Goal: Task Accomplishment & Management: Complete application form

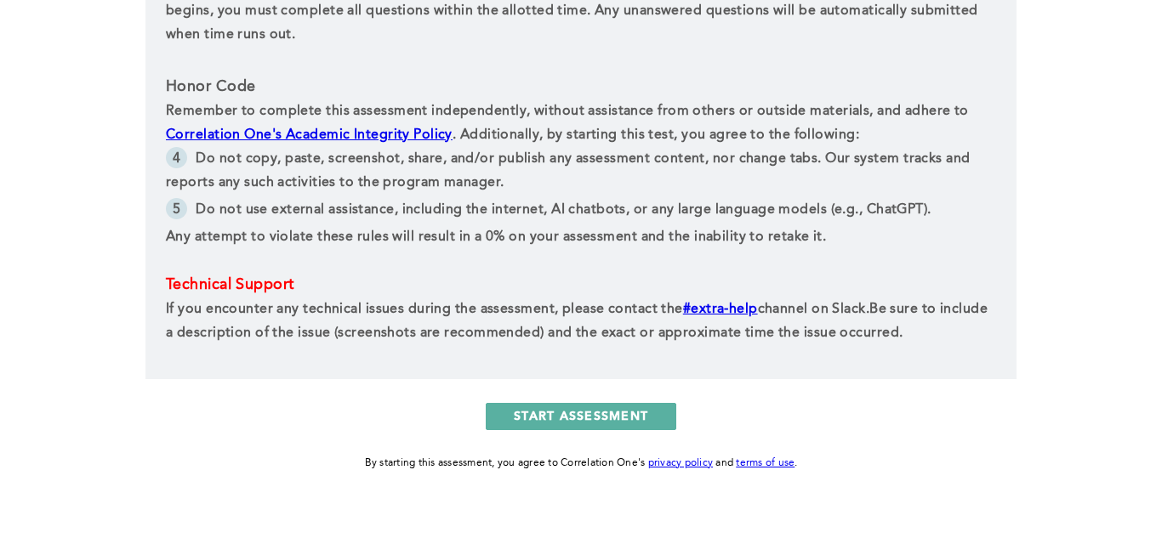
scroll to position [895, 0]
click at [645, 427] on button "START ASSESSMENT" at bounding box center [581, 415] width 191 height 27
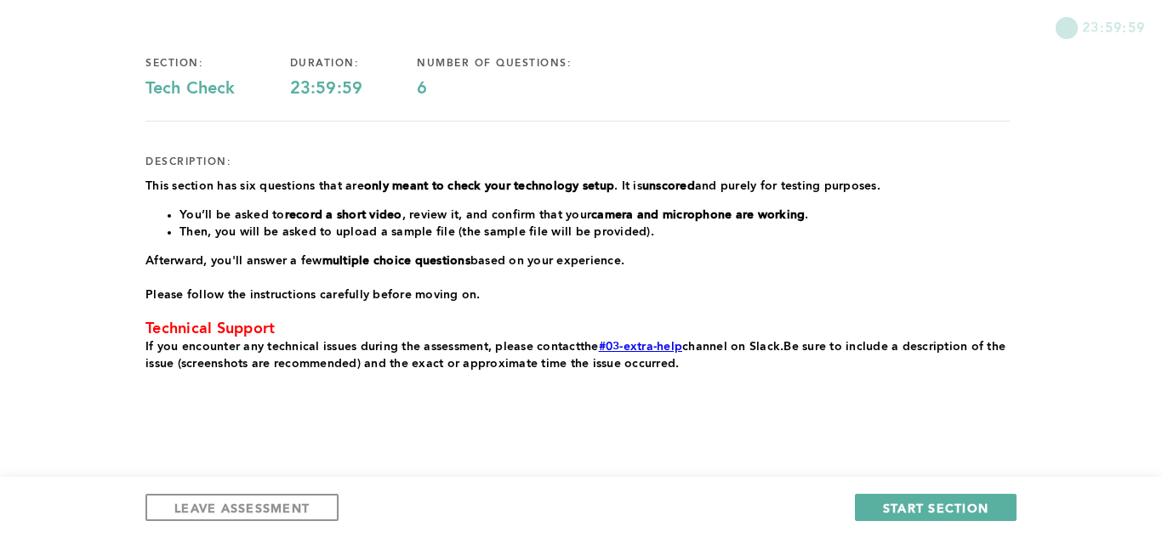
scroll to position [151, 0]
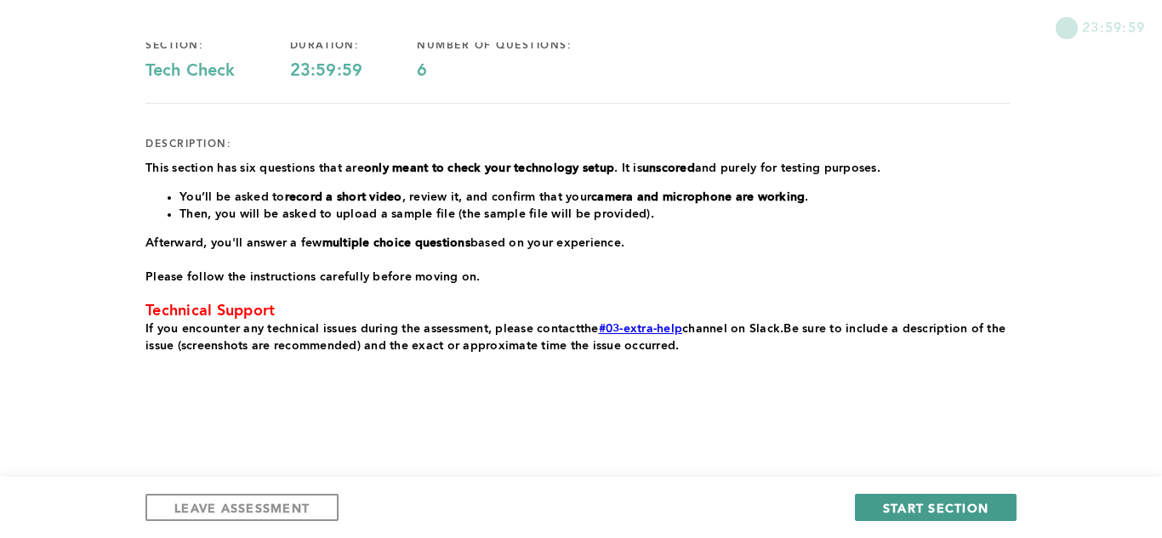
click at [987, 506] on span "START SECTION" at bounding box center [935, 508] width 105 height 16
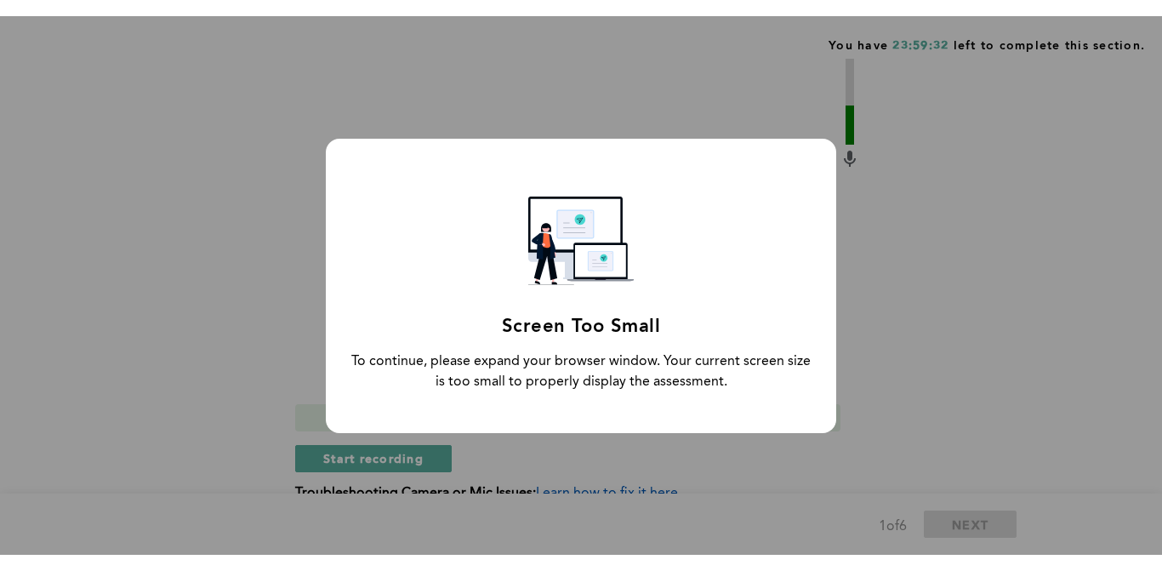
scroll to position [94, 0]
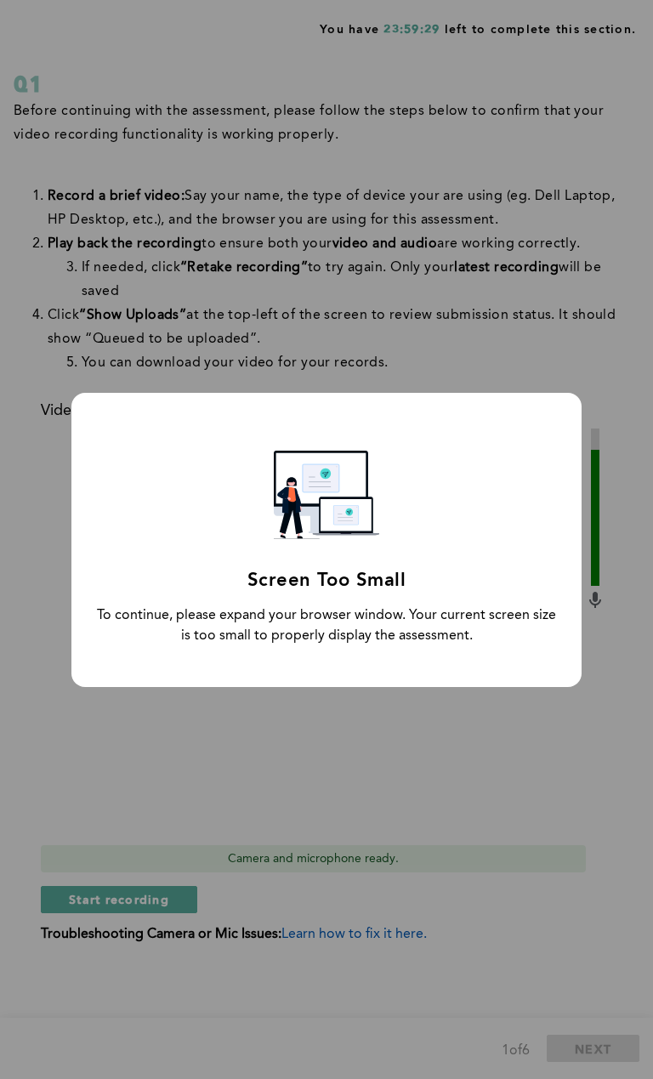
click at [332, 208] on div "Screen Too Small To continue, please expand your browser window. Your current s…" at bounding box center [326, 539] width 653 height 1079
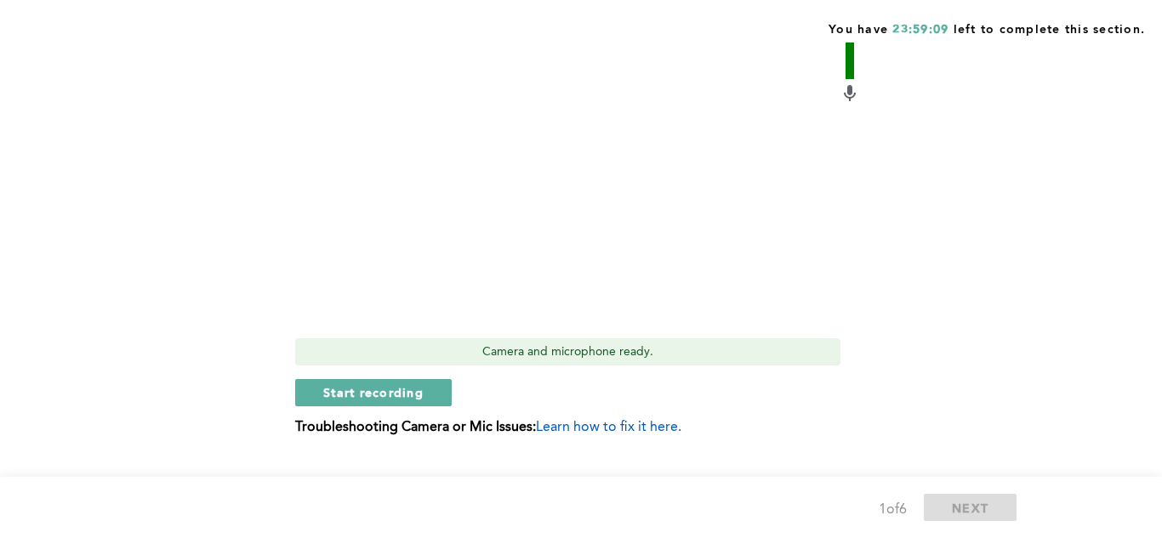
scroll to position [588, 0]
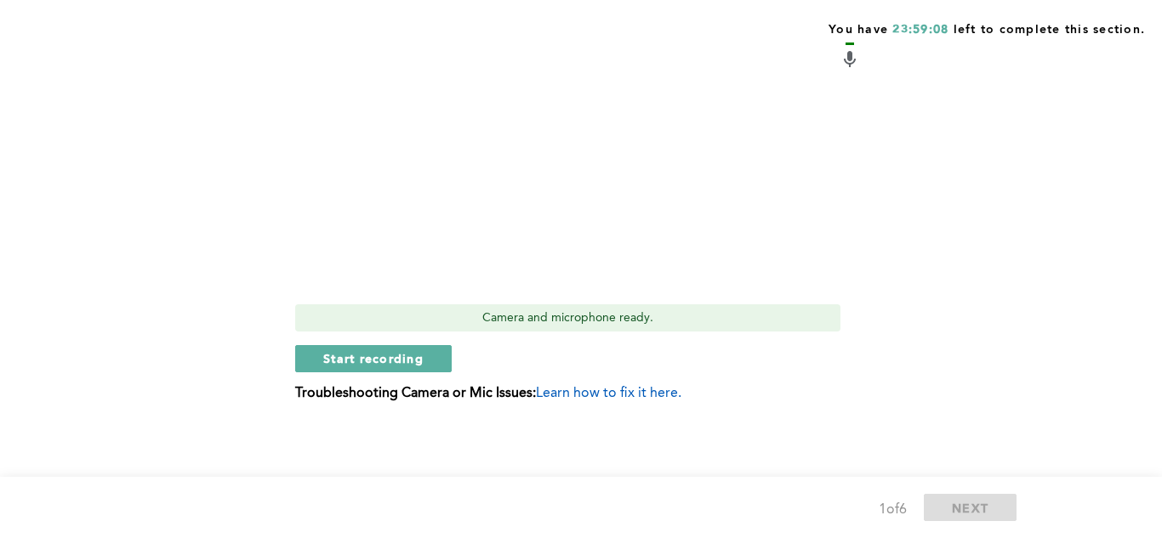
click at [660, 399] on span "Learn how to fix it here." at bounding box center [608, 394] width 145 height 14
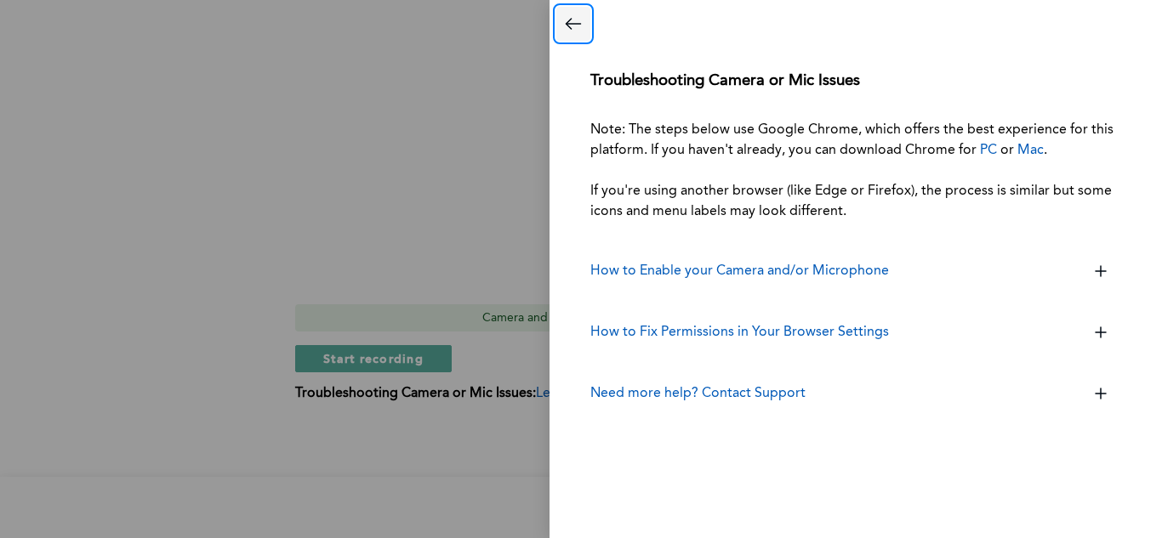
click at [567, 33] on icon "Close dialog" at bounding box center [573, 24] width 20 height 20
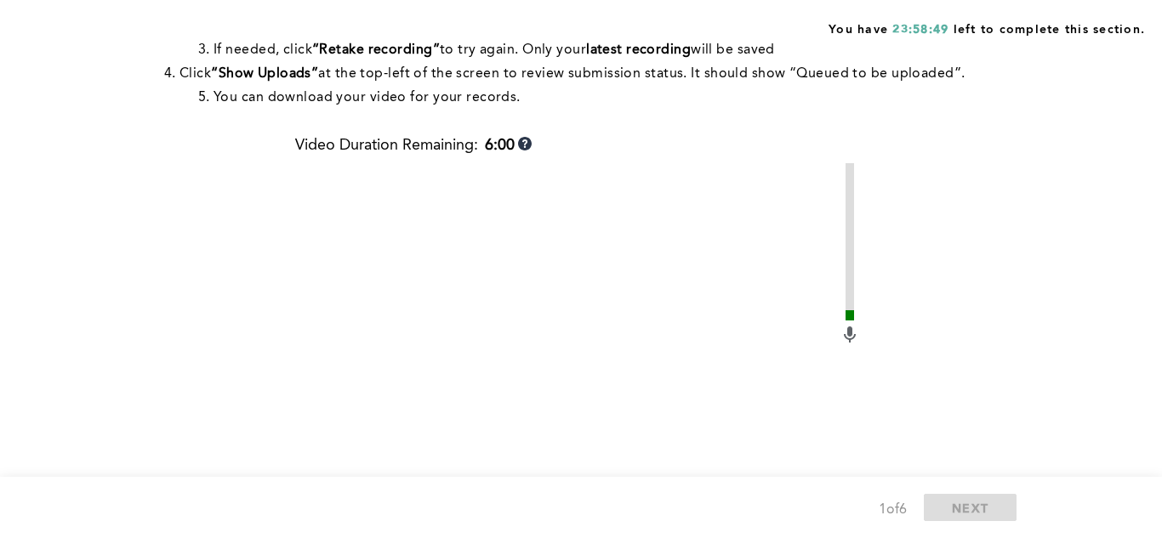
scroll to position [317, 0]
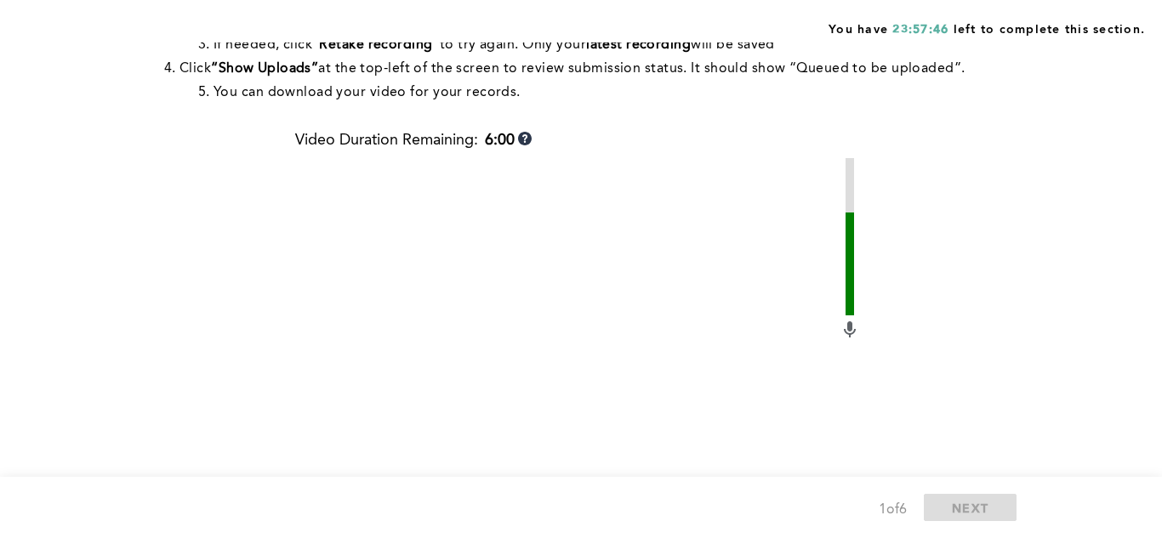
click at [1118, 174] on div "You have 23:57:46 left to complete this section. Q1 Before continuing with the …" at bounding box center [581, 246] width 1162 height 1126
click at [217, 376] on div "Before continuing with the assessment, please follow the steps below to confirm…" at bounding box center [577, 287] width 864 height 821
